Goal: Find specific page/section: Find specific page/section

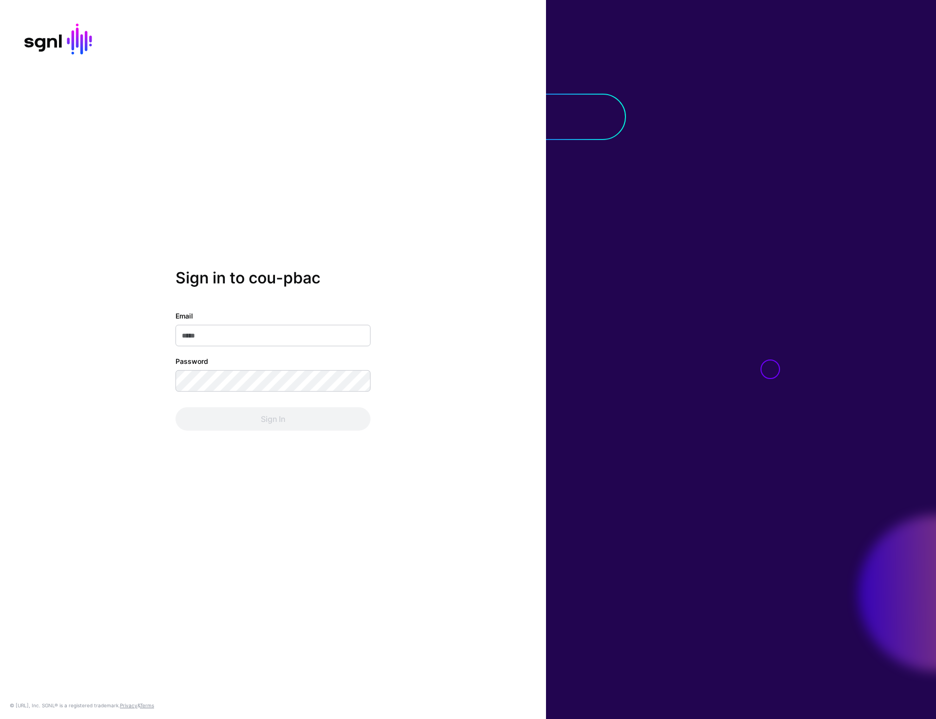
type input "**********"
click at [244, 417] on button "Sign In" at bounding box center [273, 418] width 195 height 23
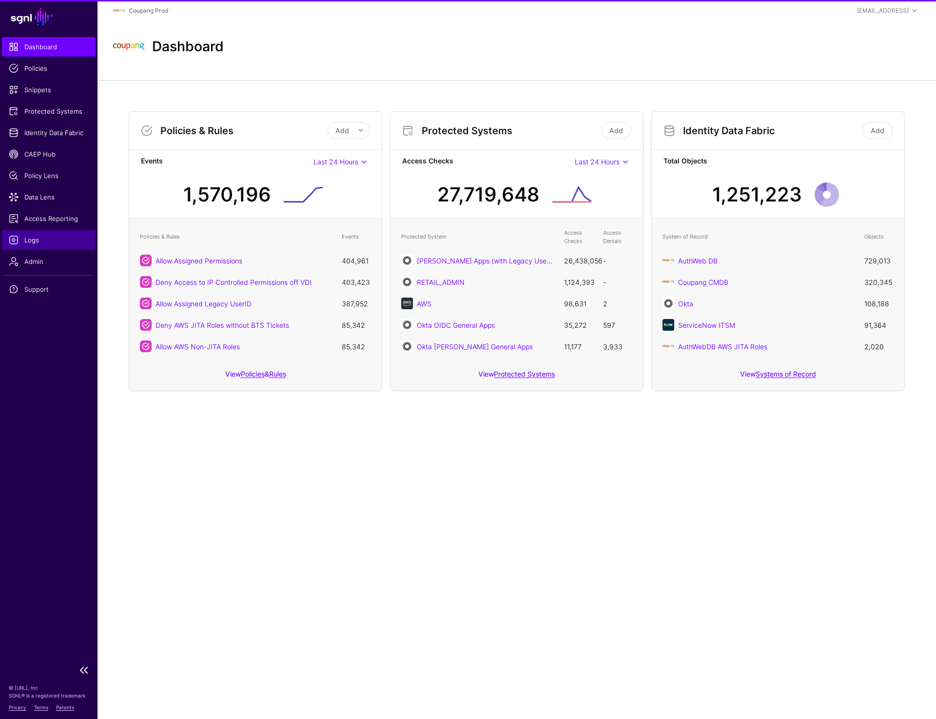
click at [28, 236] on span "Logs" at bounding box center [49, 240] width 80 height 10
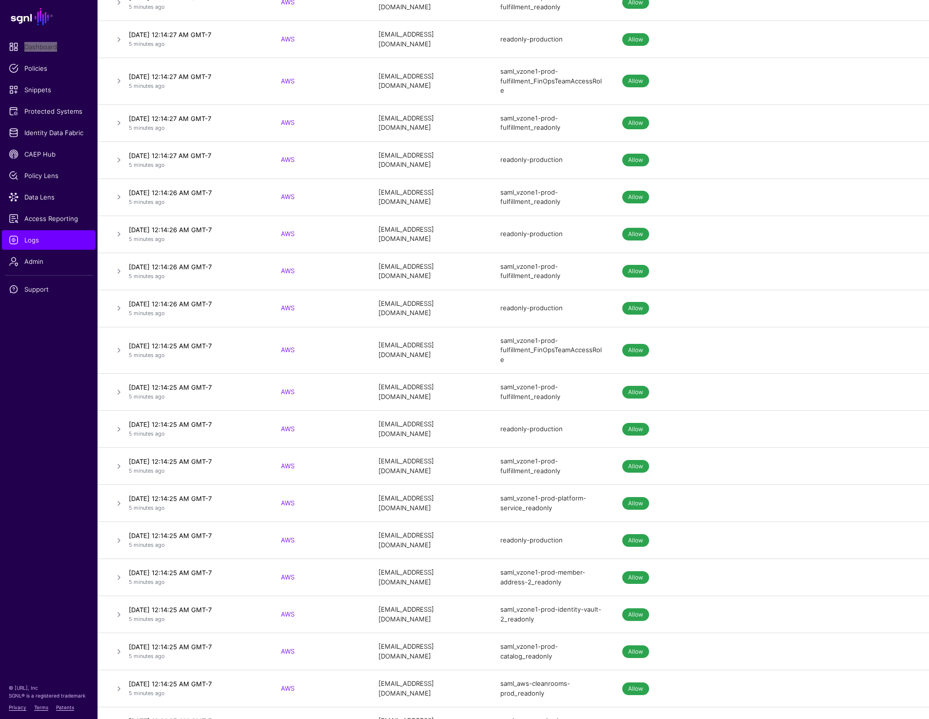
scroll to position [909, 0]
